Goal: Transaction & Acquisition: Purchase product/service

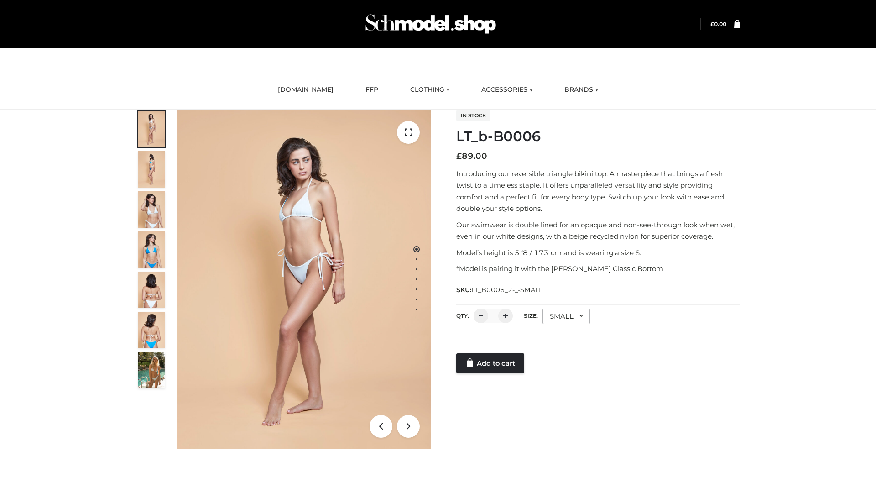
click at [491, 363] on link "Add to cart" at bounding box center [490, 363] width 68 height 20
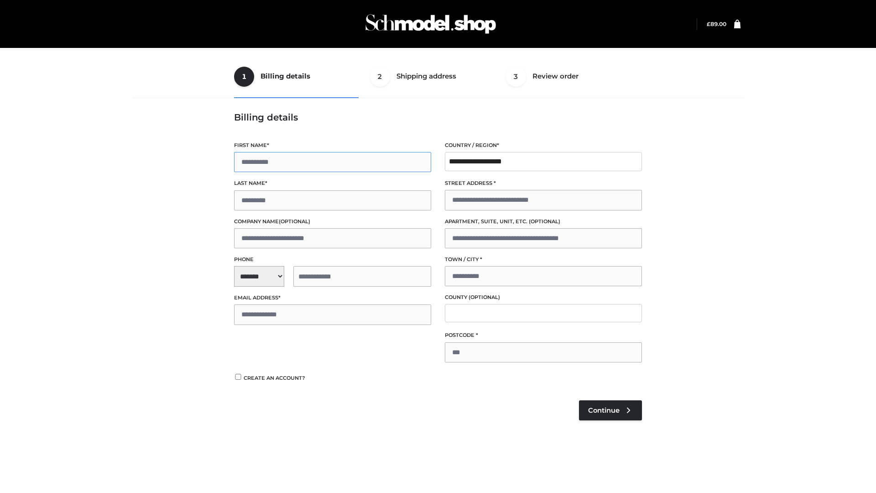
click at [257, 162] on input "First name *" at bounding box center [332, 162] width 197 height 20
click at [259, 162] on input "First name *" at bounding box center [332, 162] width 197 height 20
